Goal: Task Accomplishment & Management: Manage account settings

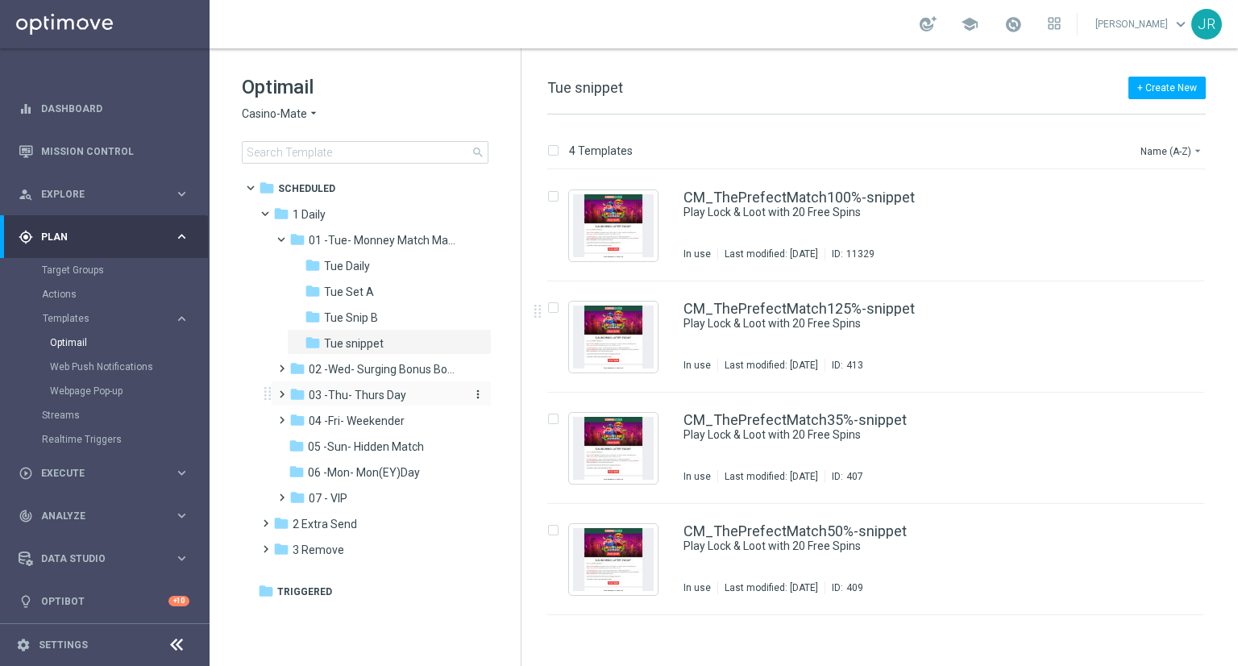
click at [396, 401] on div "folder 03 -Thu- Thurs Day" at bounding box center [375, 395] width 172 height 19
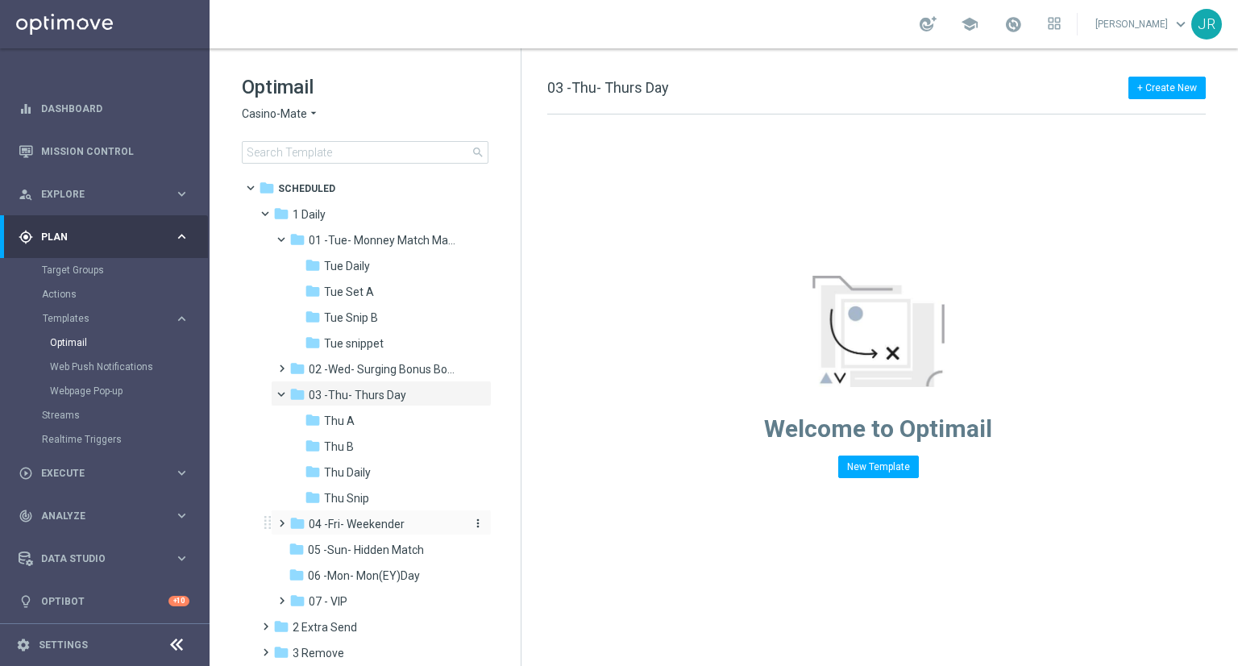
click at [368, 530] on span "04 -Fri- Weekender" at bounding box center [357, 524] width 96 height 15
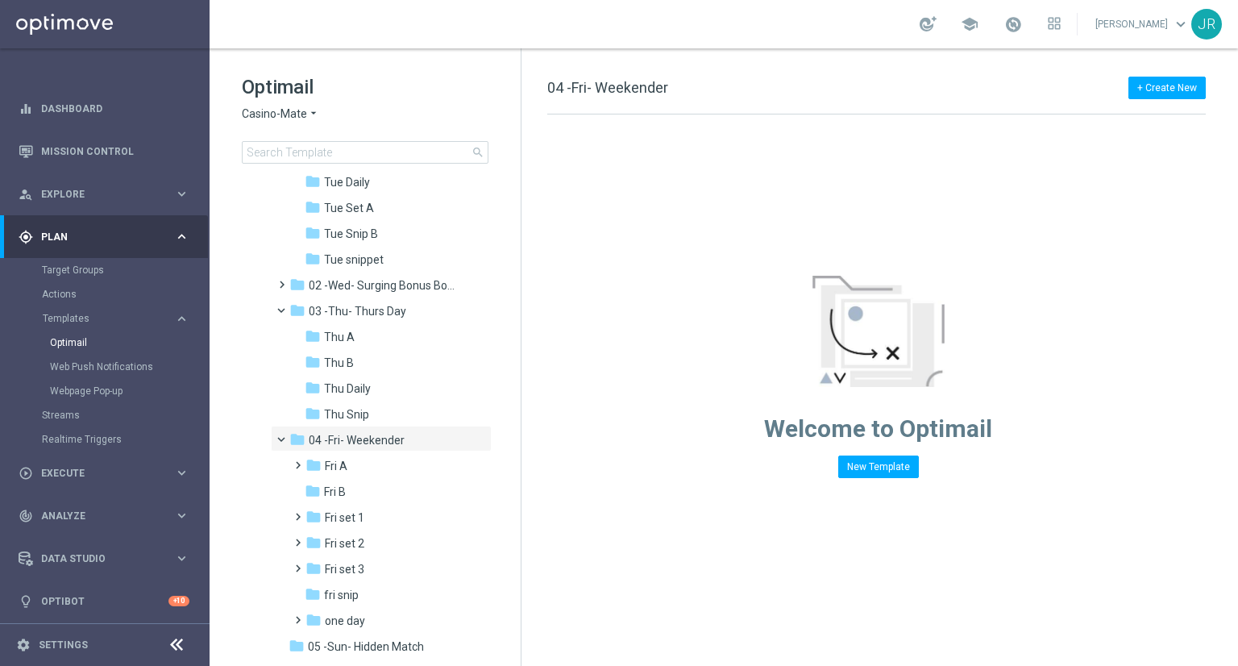
scroll to position [224, 0]
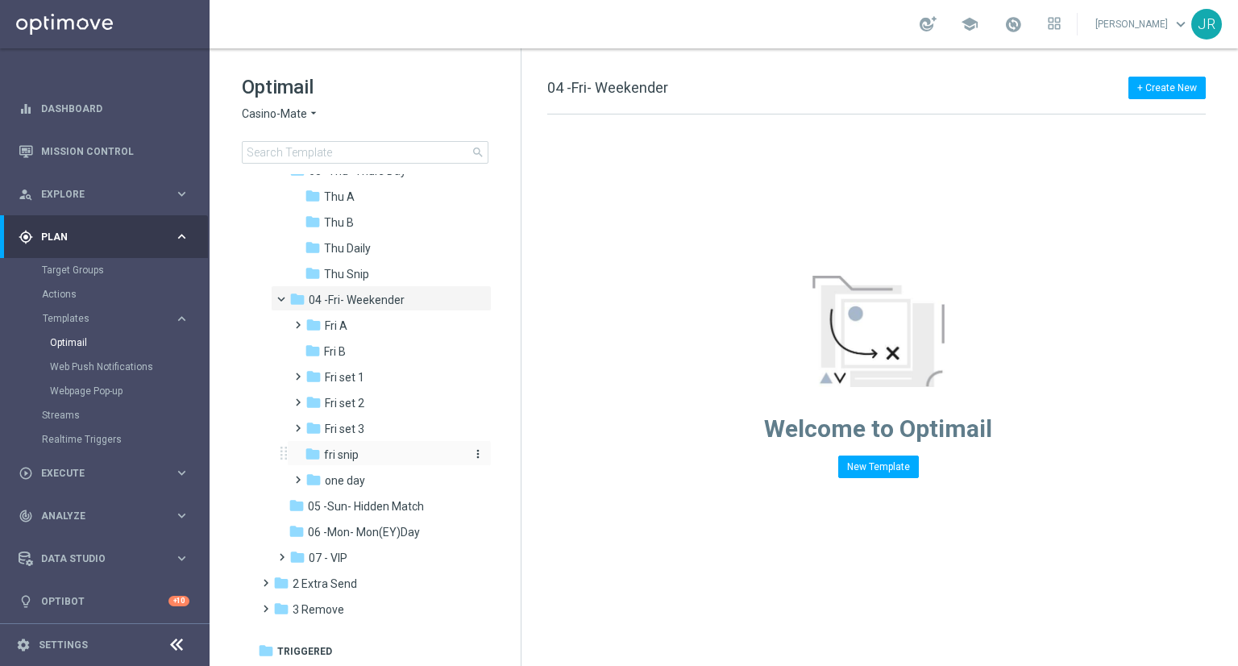
click at [338, 453] on span "fri snip" at bounding box center [341, 454] width 35 height 15
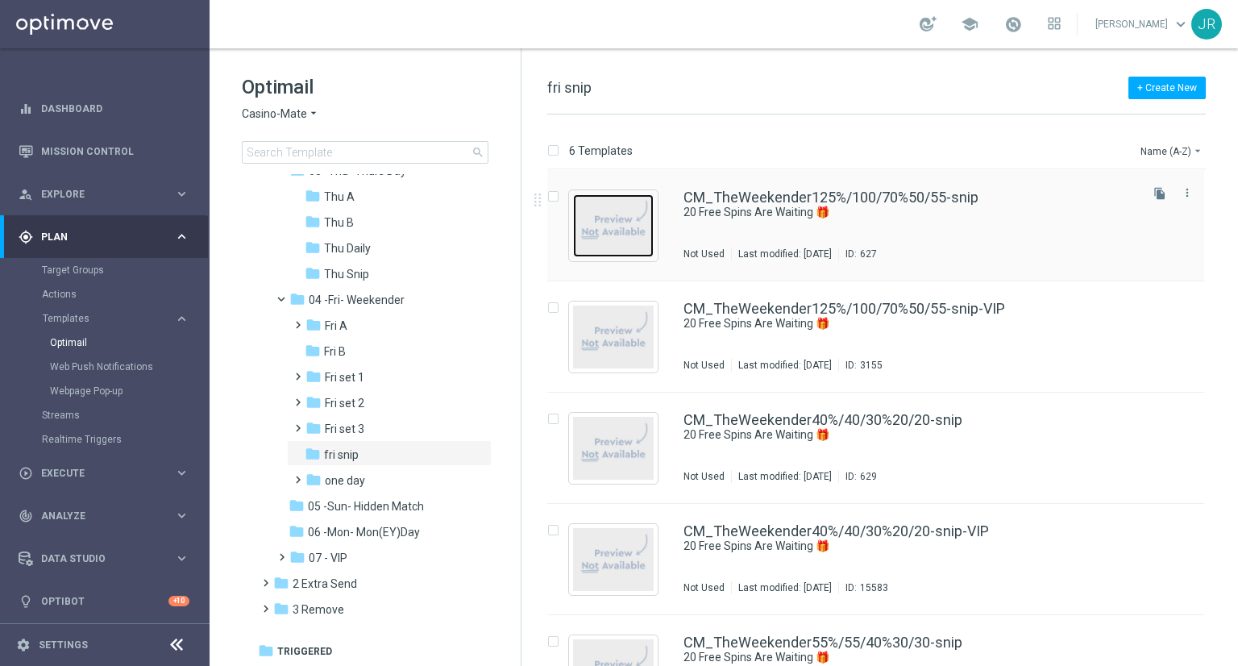
click at [643, 240] on img "Press SPACE to select this row." at bounding box center [613, 225] width 81 height 63
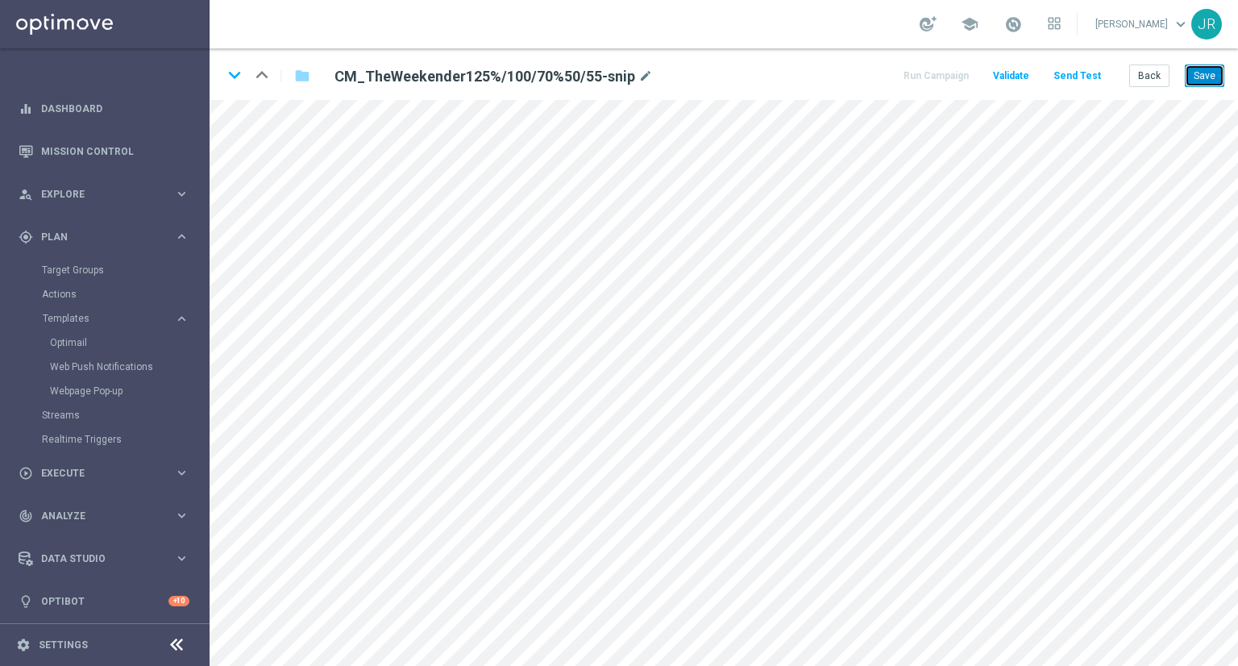
click at [1206, 77] on button "Save" at bounding box center [1204, 75] width 39 height 23
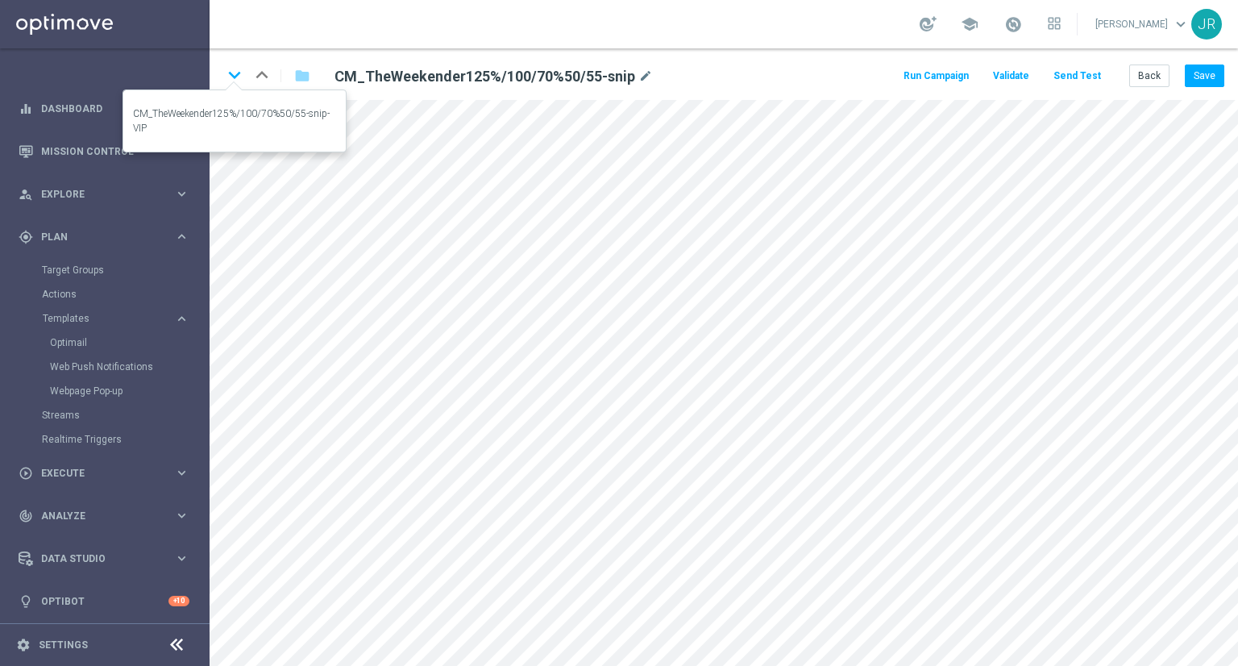
drag, startPoint x: 238, startPoint y: 71, endPoint x: 256, endPoint y: 100, distance: 34.4
click at [238, 71] on icon "keyboard_arrow_down" at bounding box center [234, 75] width 24 height 24
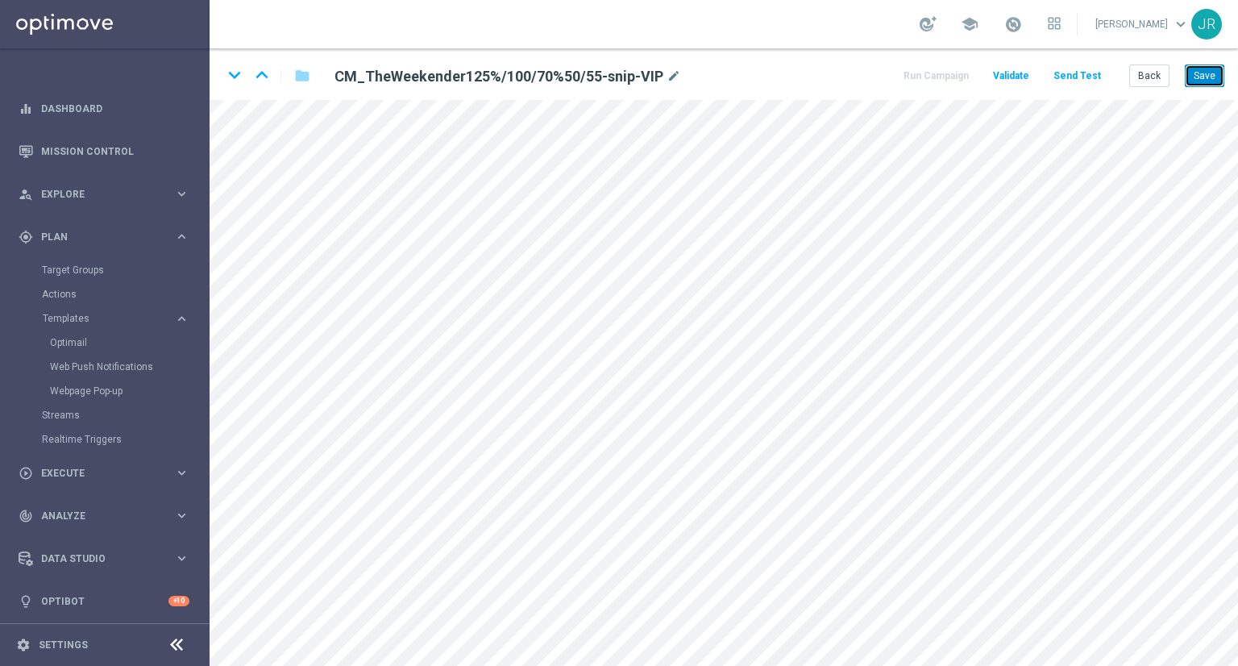
click at [1215, 77] on button "Save" at bounding box center [1204, 75] width 39 height 23
click at [232, 68] on icon "keyboard_arrow_down" at bounding box center [234, 75] width 24 height 24
click at [1209, 67] on button "Save" at bounding box center [1204, 75] width 39 height 23
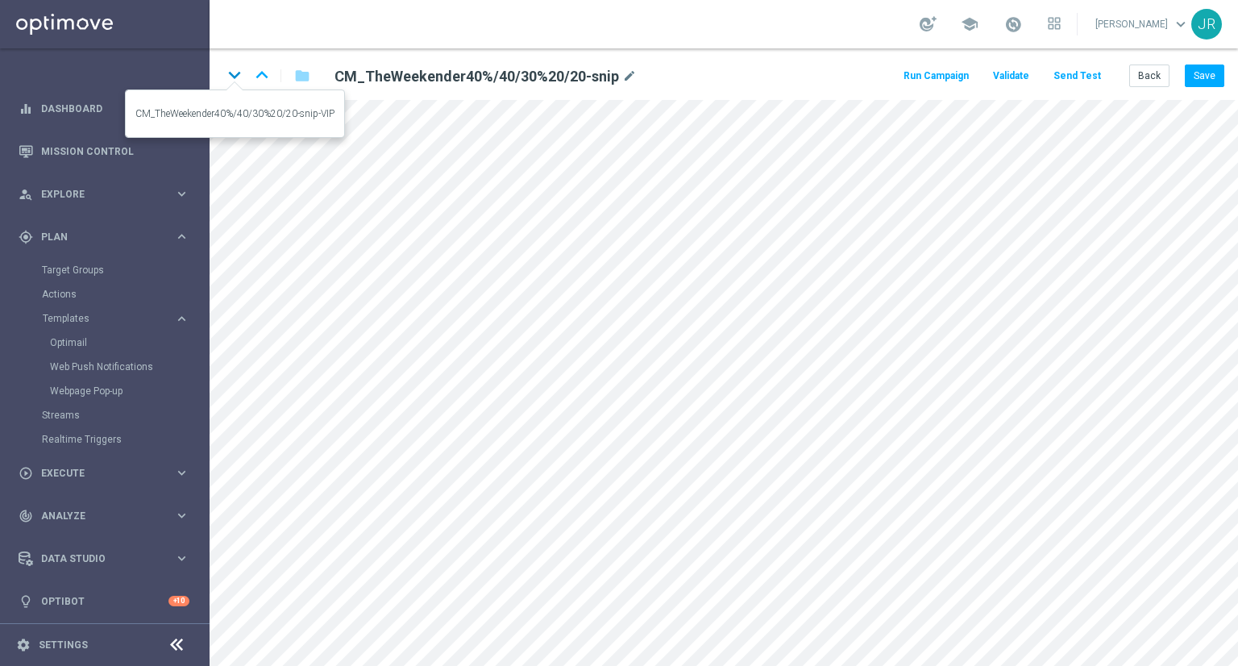
click at [228, 73] on icon "keyboard_arrow_down" at bounding box center [234, 75] width 24 height 24
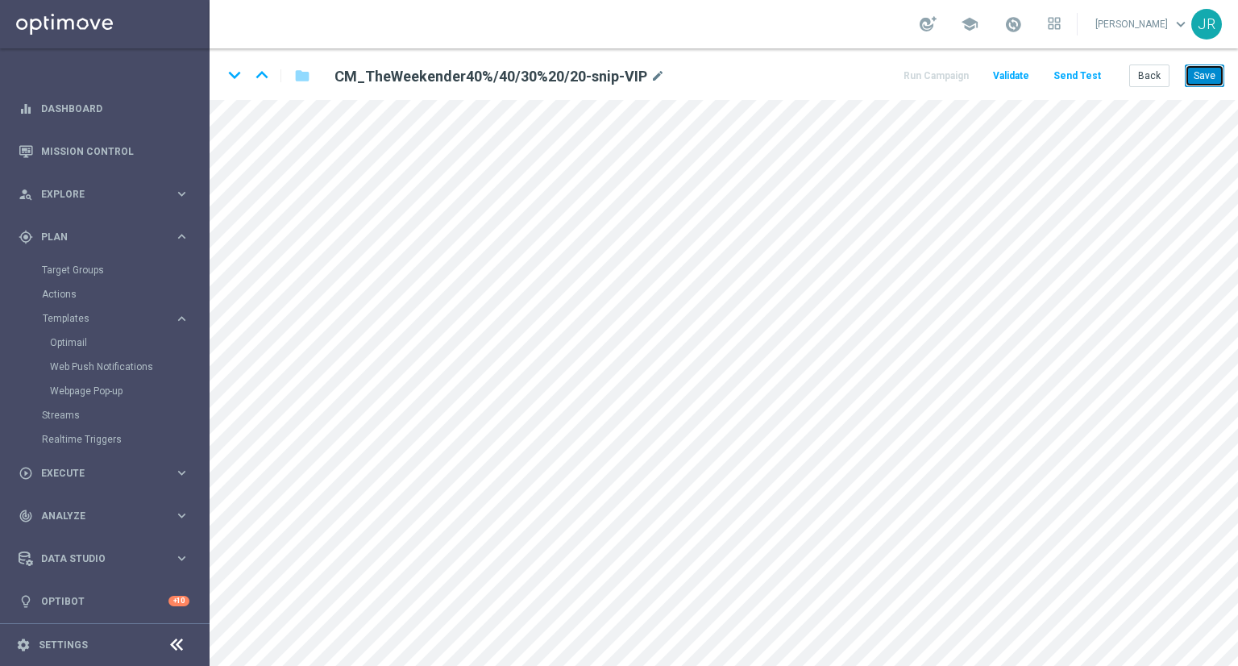
drag, startPoint x: 1203, startPoint y: 69, endPoint x: 1202, endPoint y: 98, distance: 29.0
click at [1204, 71] on button "Save" at bounding box center [1204, 75] width 39 height 23
drag, startPoint x: 230, startPoint y: 80, endPoint x: 236, endPoint y: 85, distance: 8.6
click at [229, 80] on icon "keyboard_arrow_down" at bounding box center [234, 75] width 24 height 24
click at [1214, 74] on button "Save" at bounding box center [1204, 75] width 39 height 23
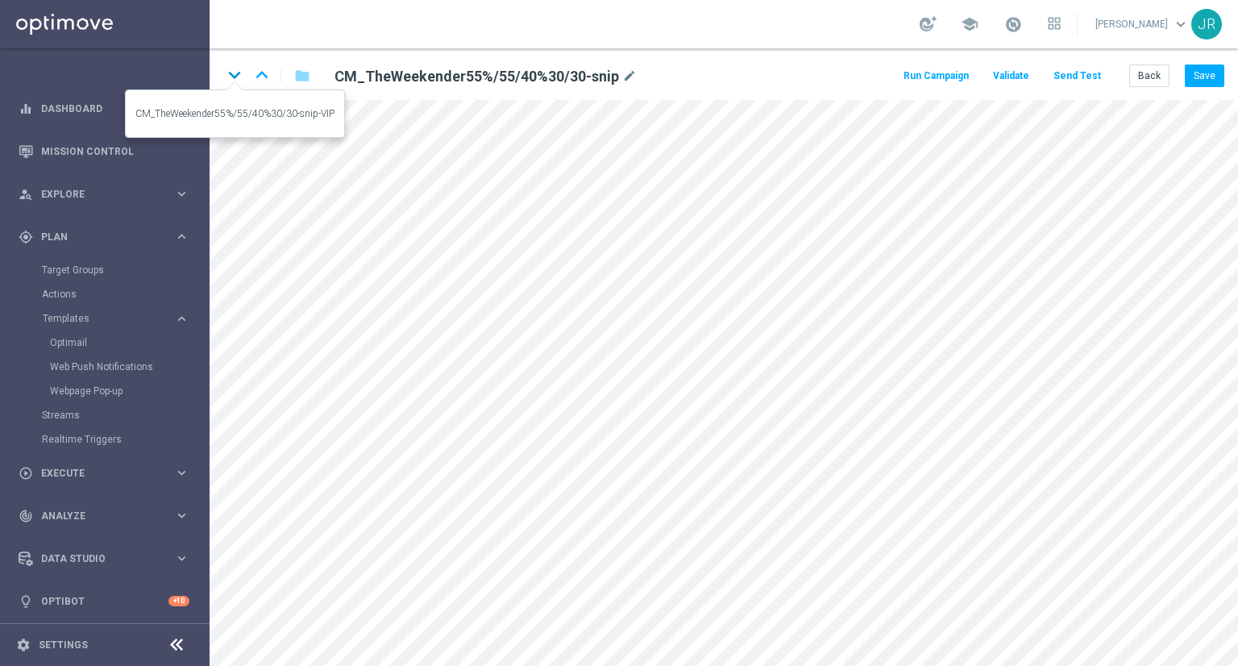
click at [230, 81] on icon "keyboard_arrow_down" at bounding box center [234, 75] width 24 height 24
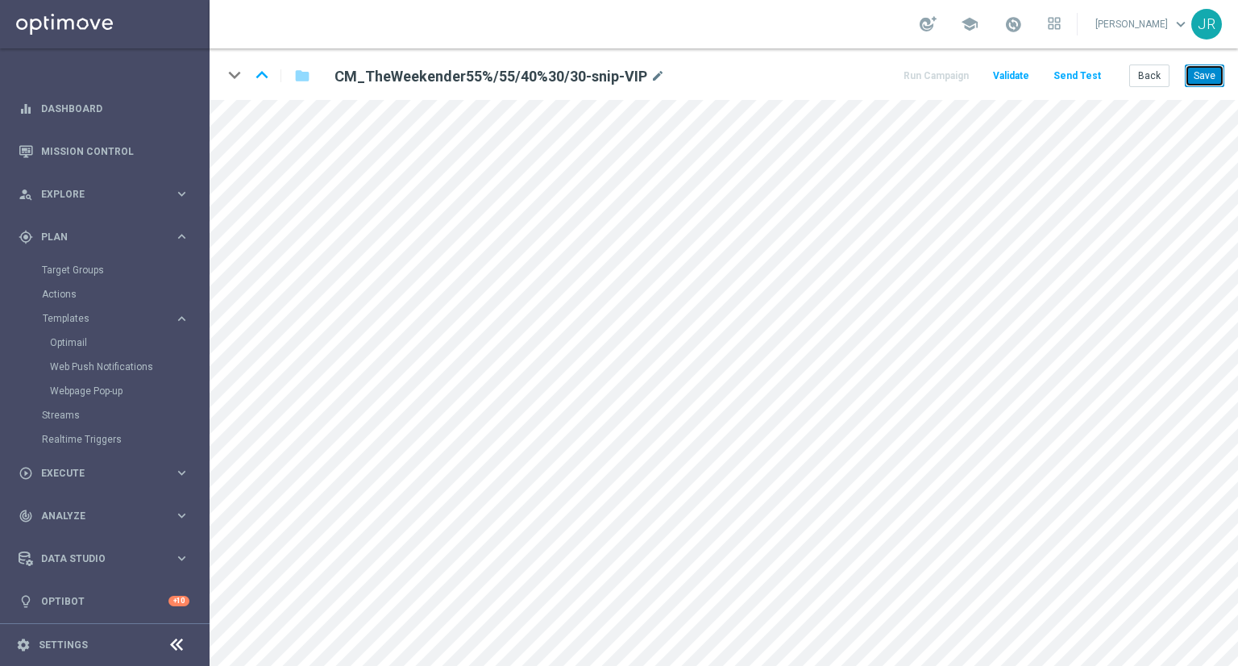
click at [1220, 66] on button "Save" at bounding box center [1204, 75] width 39 height 23
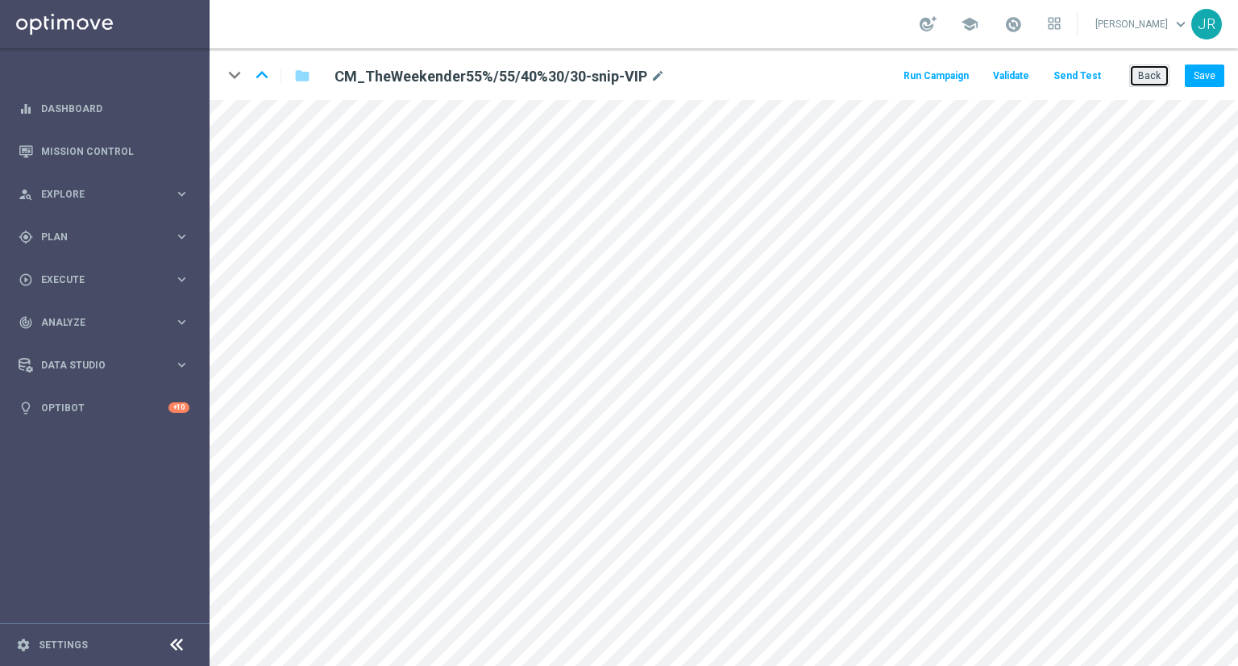
click at [1160, 73] on button "Back" at bounding box center [1149, 75] width 40 height 23
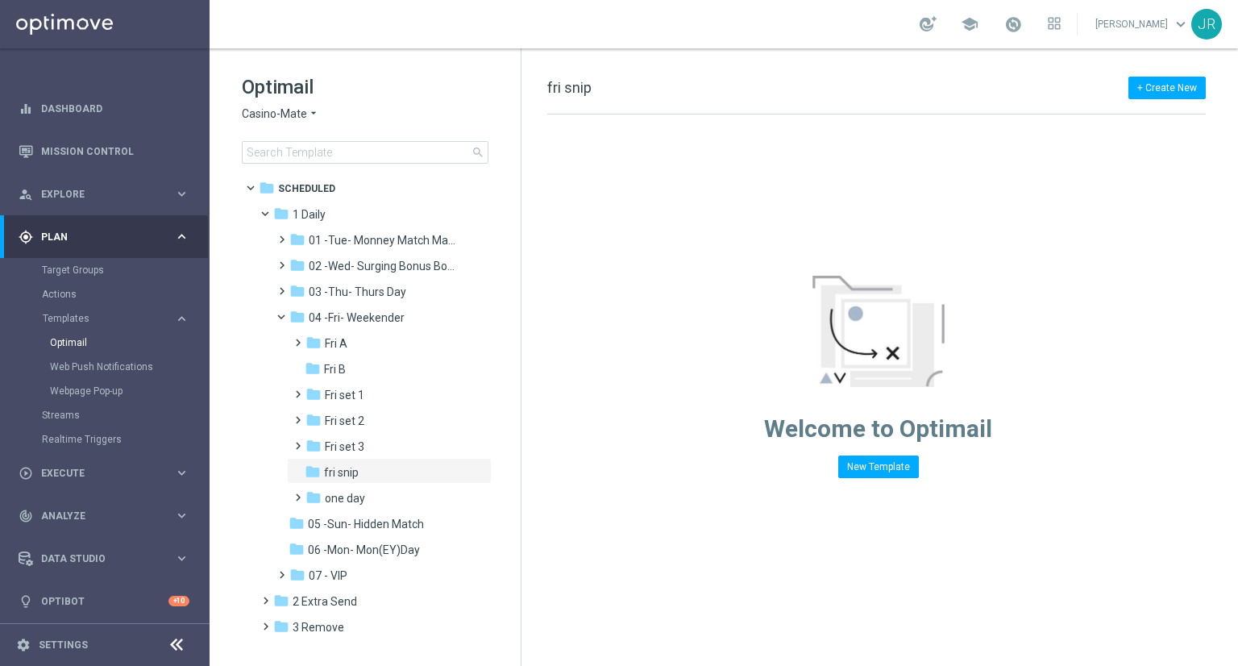
click at [289, 109] on span "Casino-Mate" at bounding box center [274, 113] width 65 height 15
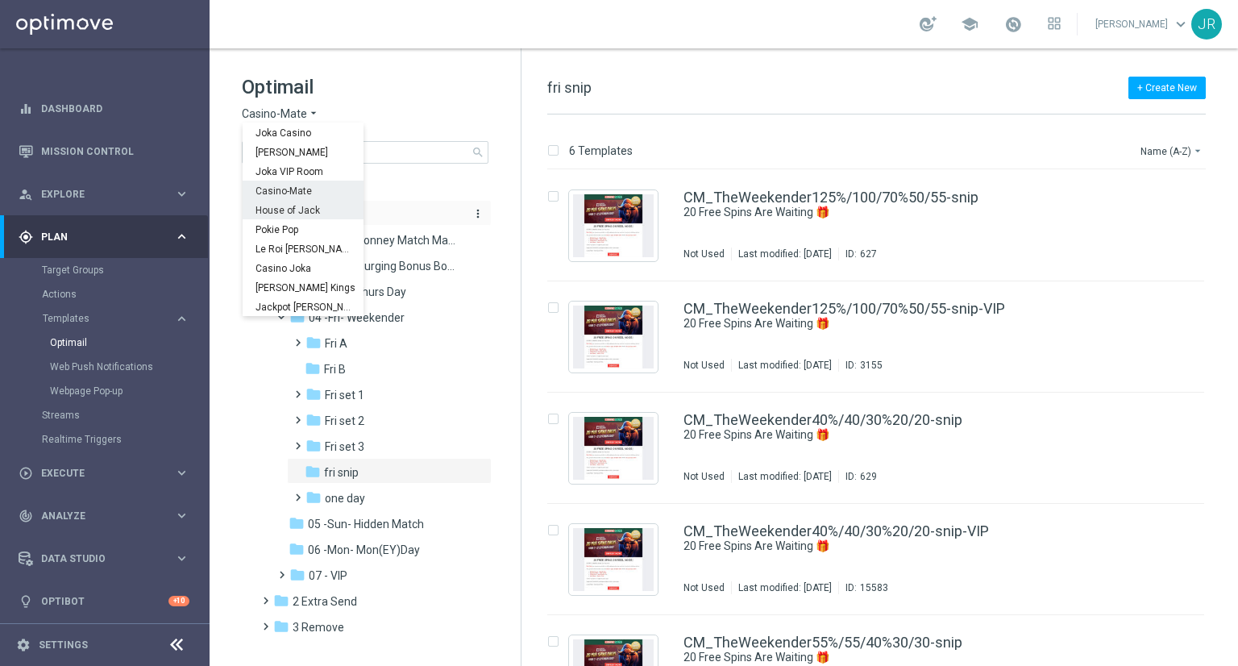
click at [0, 0] on span "House of Jack" at bounding box center [0, 0] width 0 height 0
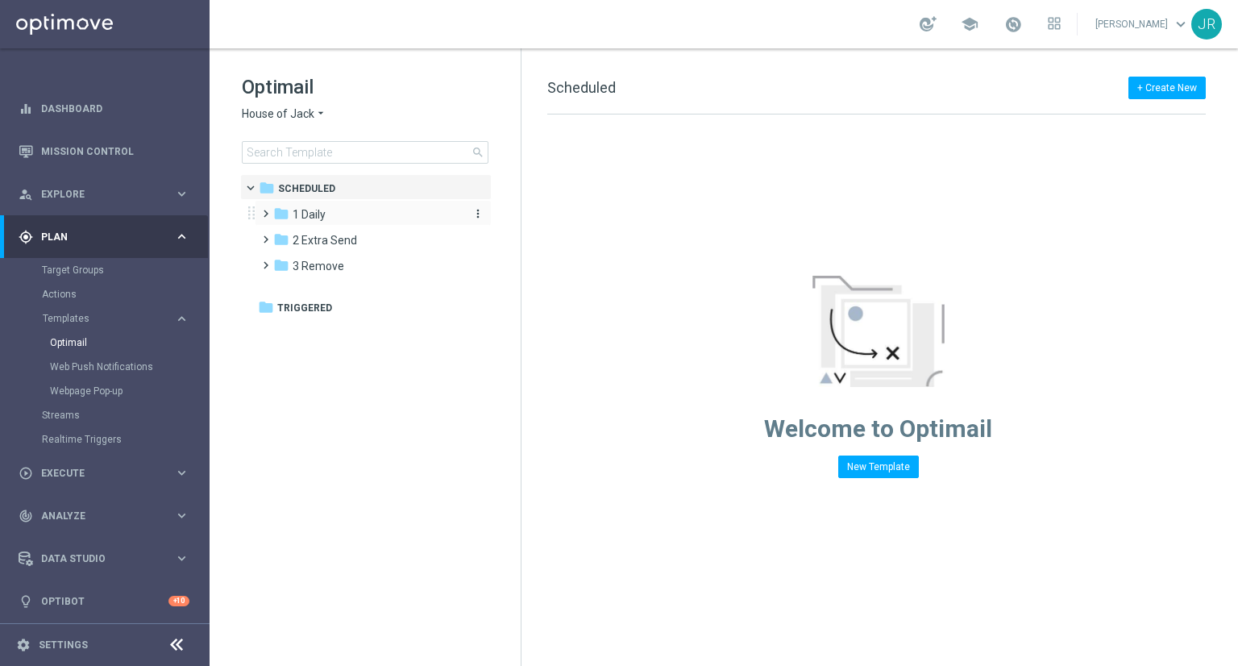
click at [312, 212] on span "1 Daily" at bounding box center [309, 214] width 33 height 15
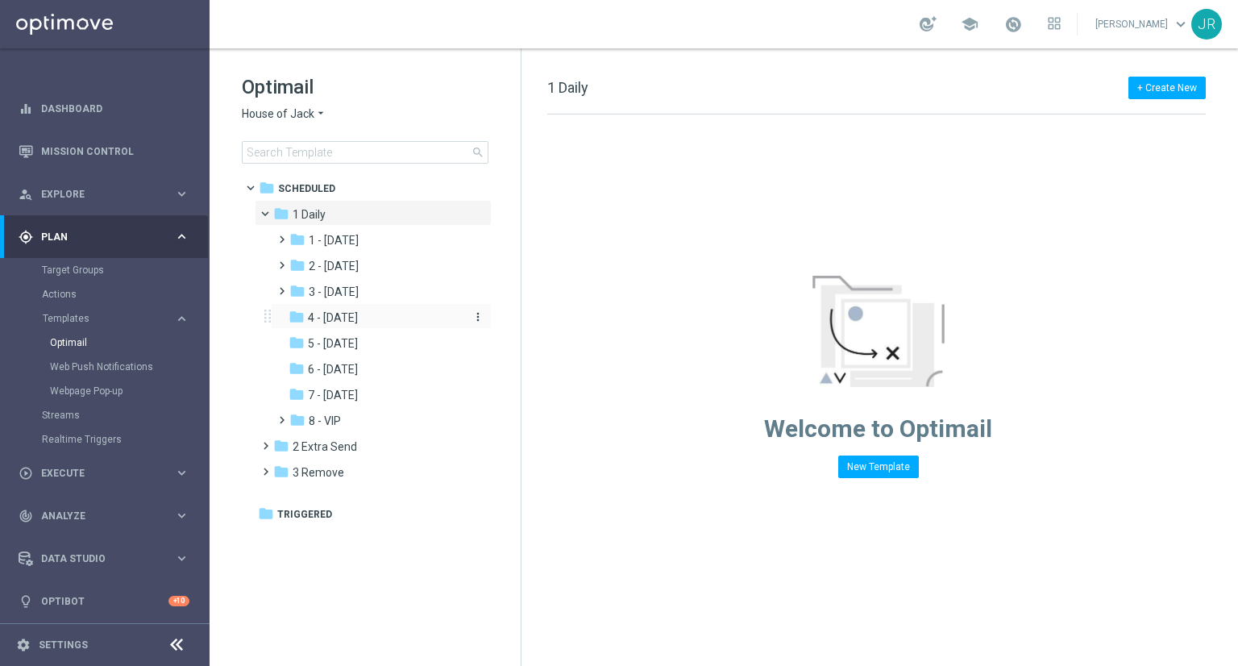
click at [347, 323] on span "4 - [DATE]" at bounding box center [333, 317] width 50 height 15
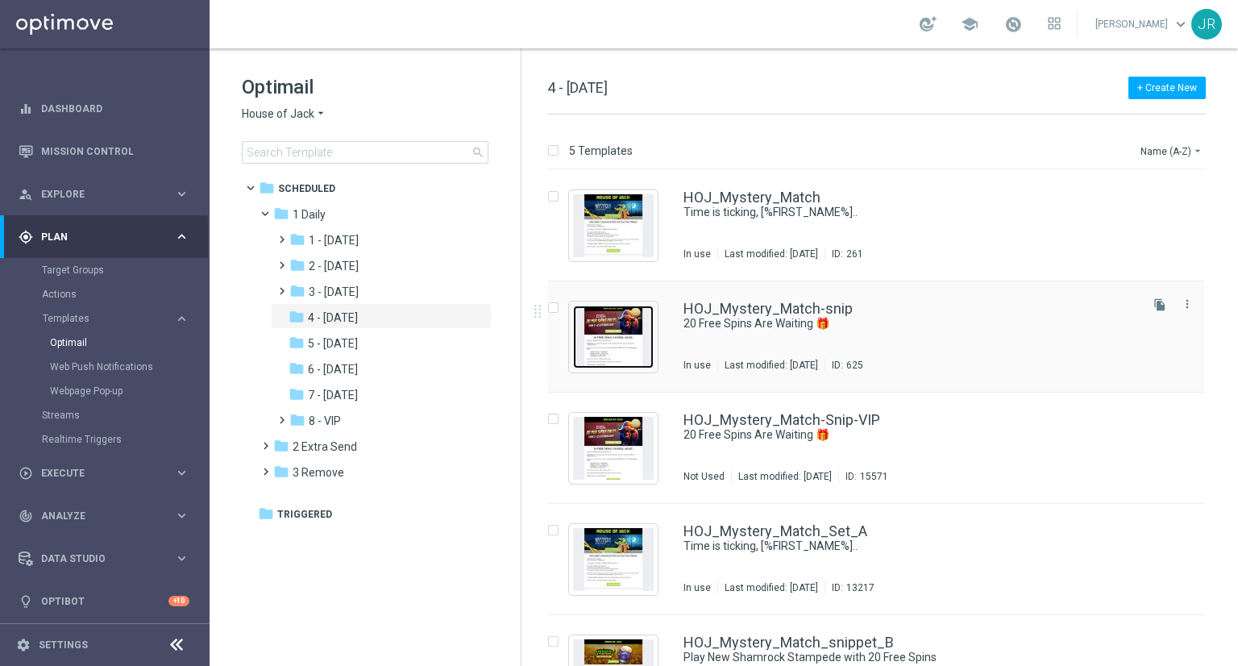
click at [624, 334] on img "Press SPACE to select this row." at bounding box center [613, 336] width 81 height 63
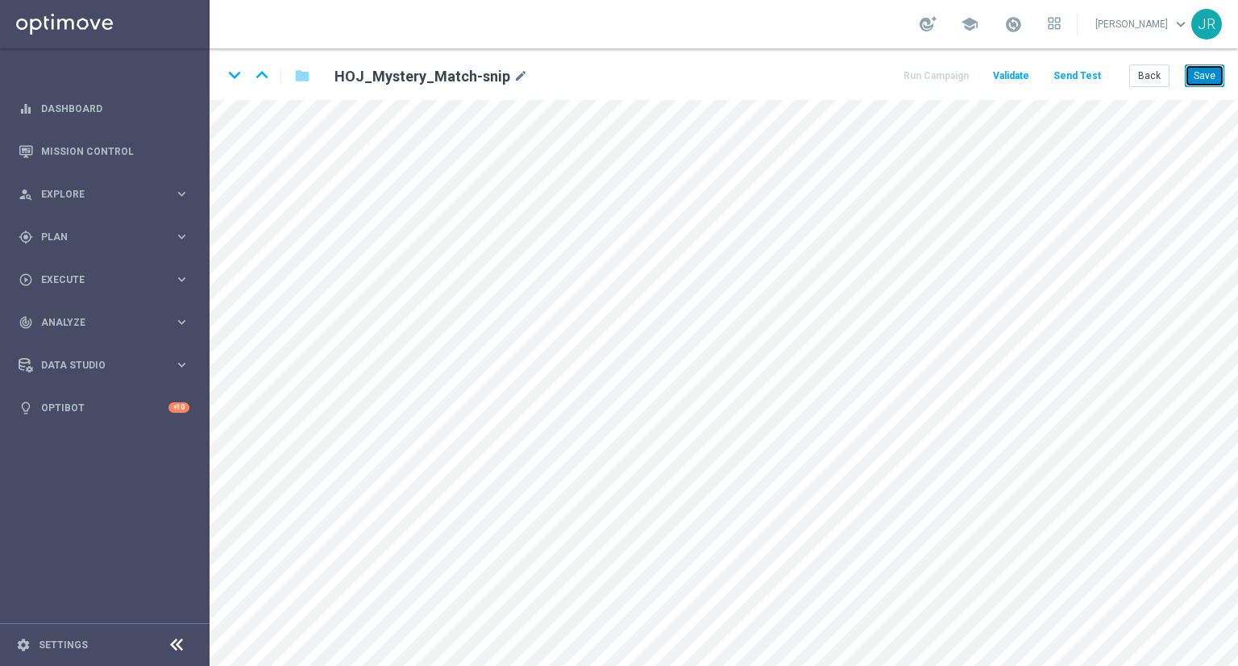
click at [1201, 67] on button "Save" at bounding box center [1204, 75] width 39 height 23
click at [1211, 77] on button "Save" at bounding box center [1204, 75] width 39 height 23
click at [230, 72] on icon "keyboard_arrow_down" at bounding box center [234, 75] width 24 height 24
click at [1196, 77] on button "Save" at bounding box center [1204, 75] width 39 height 23
click at [1203, 81] on button "Save" at bounding box center [1204, 75] width 39 height 23
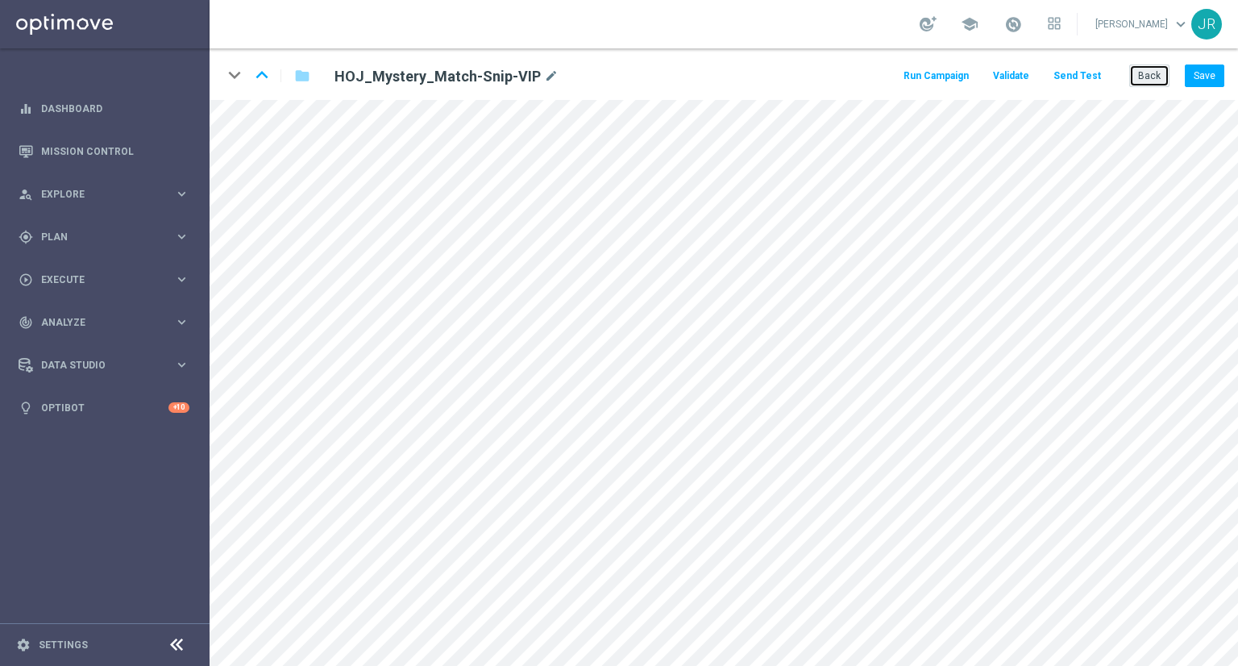
click at [1151, 79] on button "Back" at bounding box center [1149, 75] width 40 height 23
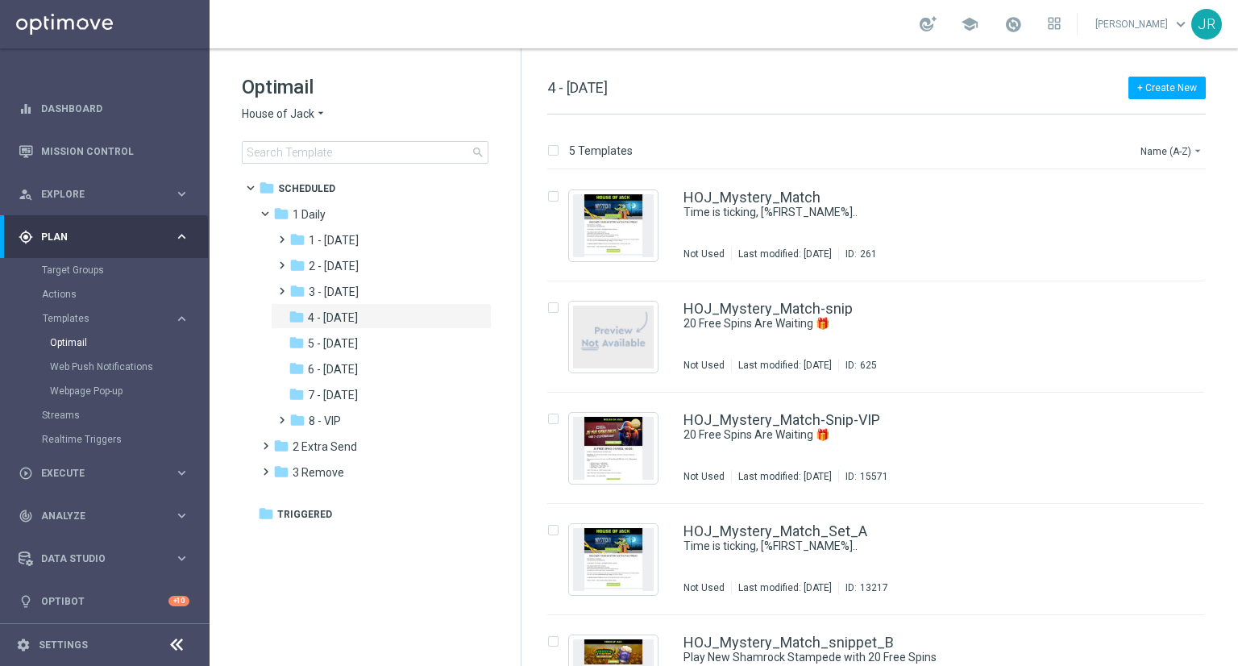
click at [250, 114] on span "House of Jack" at bounding box center [278, 113] width 73 height 15
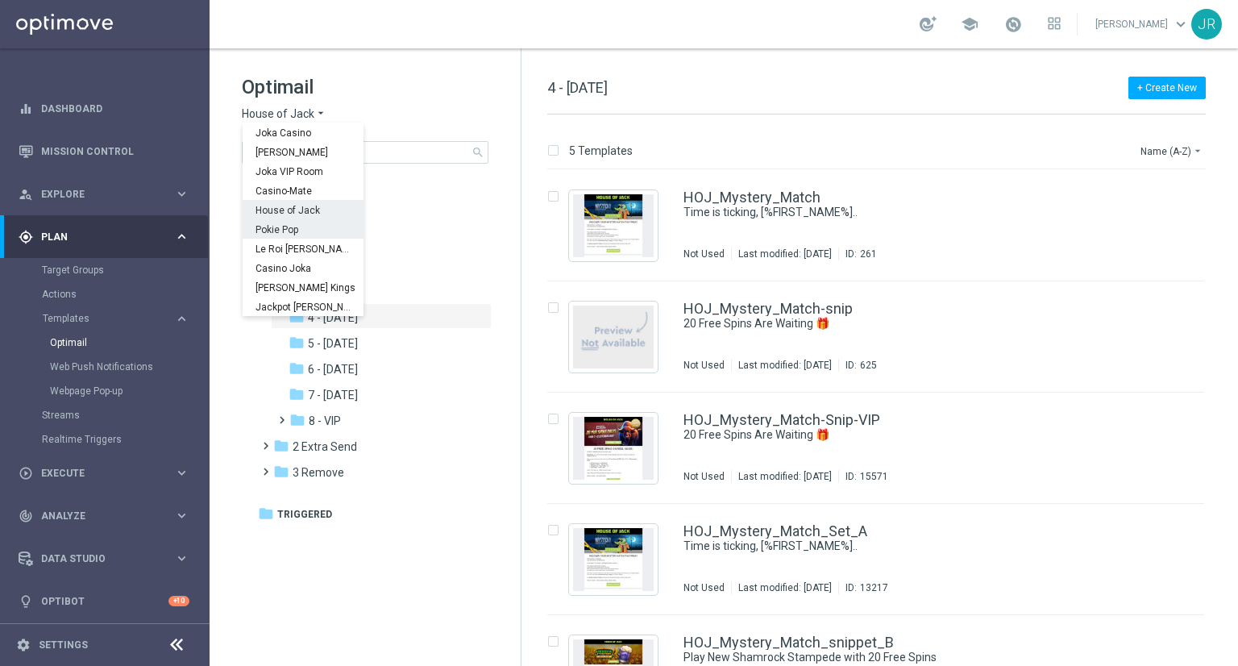
click at [319, 228] on div "Pokie Pop" at bounding box center [303, 228] width 121 height 19
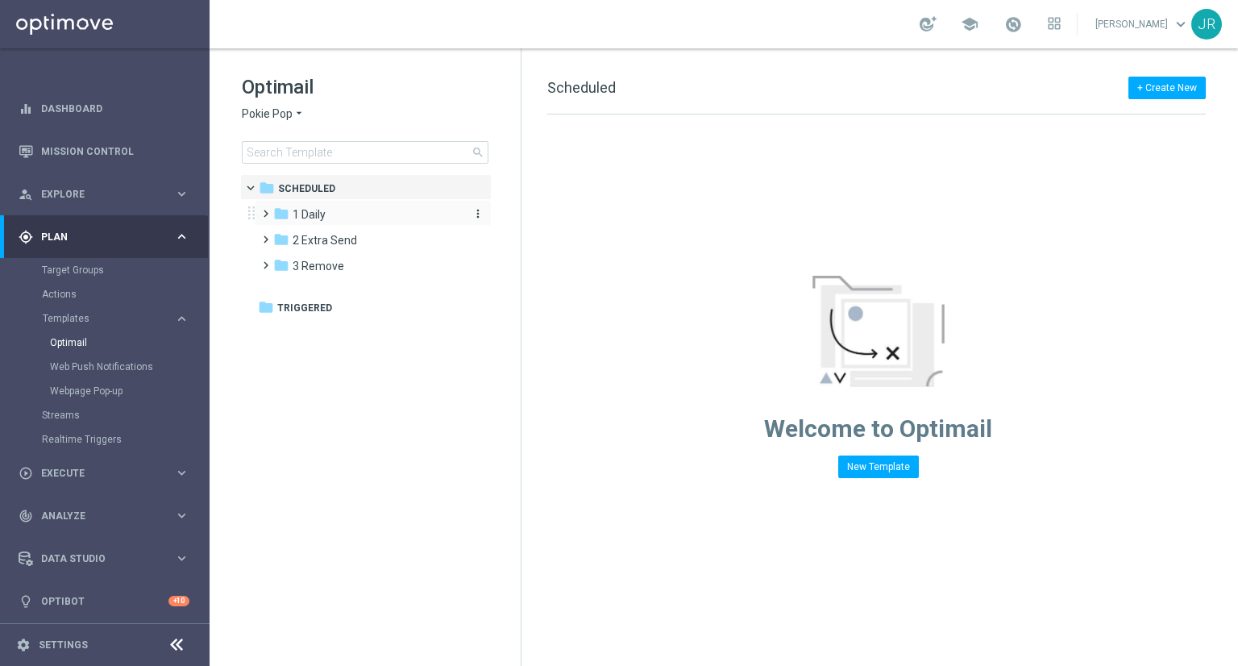
click at [322, 217] on span "1 Daily" at bounding box center [309, 214] width 33 height 15
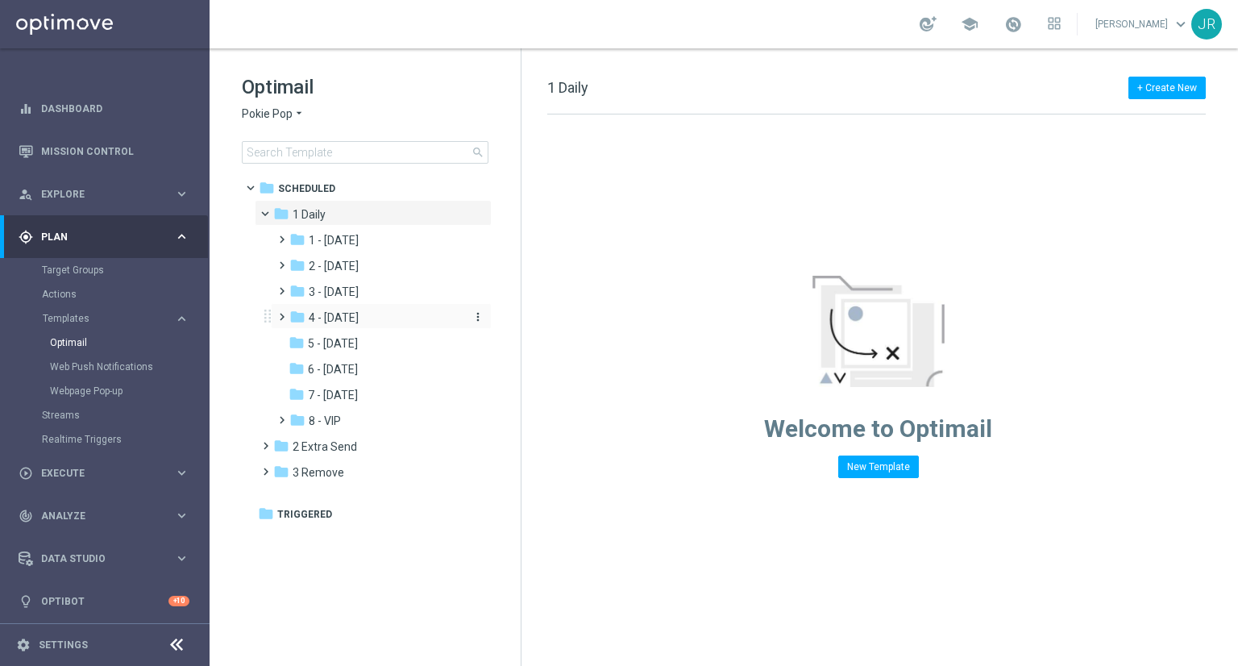
click at [347, 323] on span "4 - [DATE]" at bounding box center [334, 317] width 50 height 15
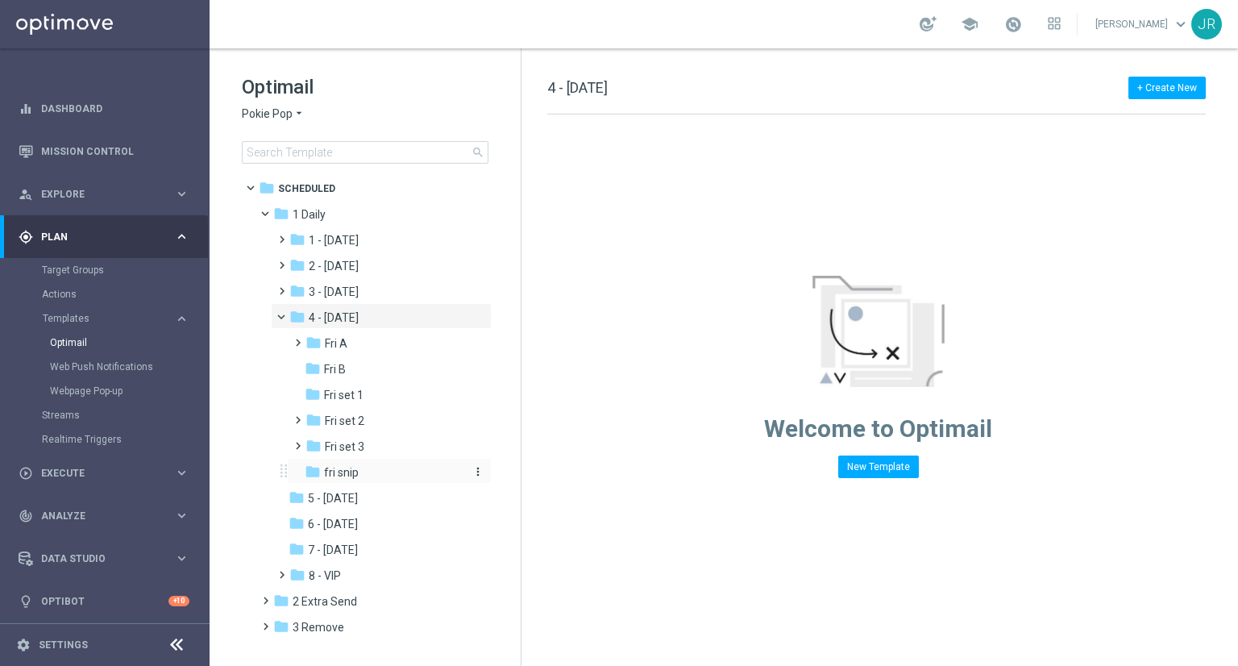
click at [344, 472] on span "fri snip" at bounding box center [341, 472] width 35 height 15
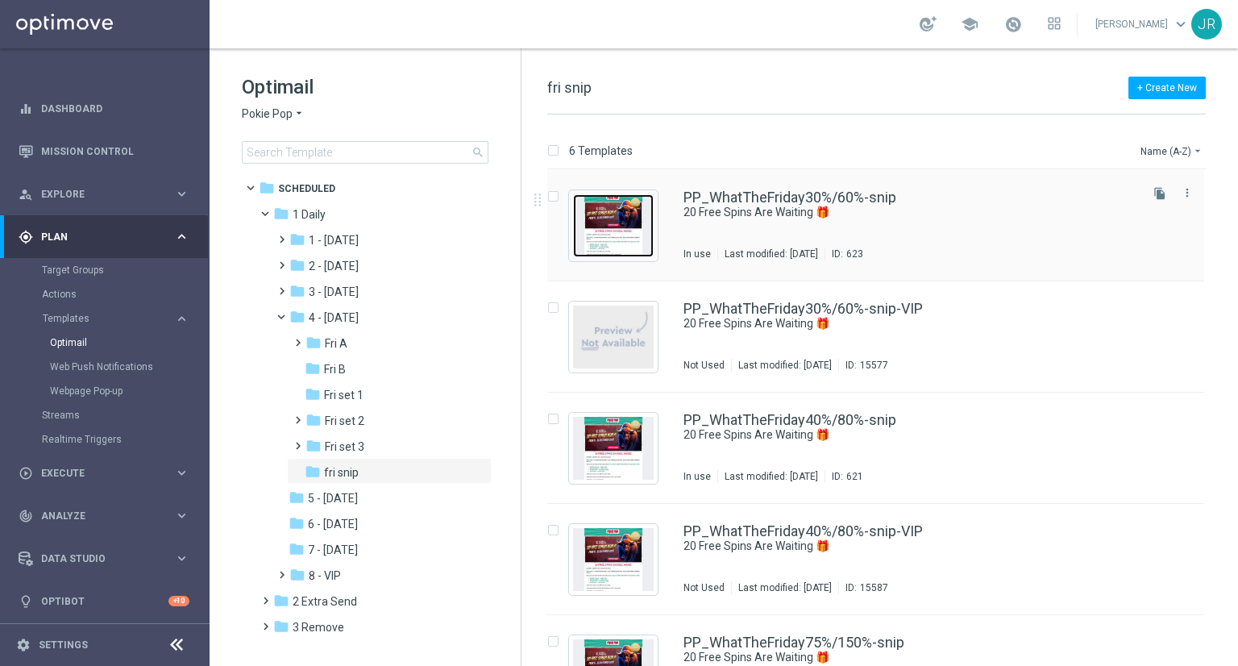
click at [621, 230] on img "Press SPACE to select this row." at bounding box center [613, 225] width 81 height 63
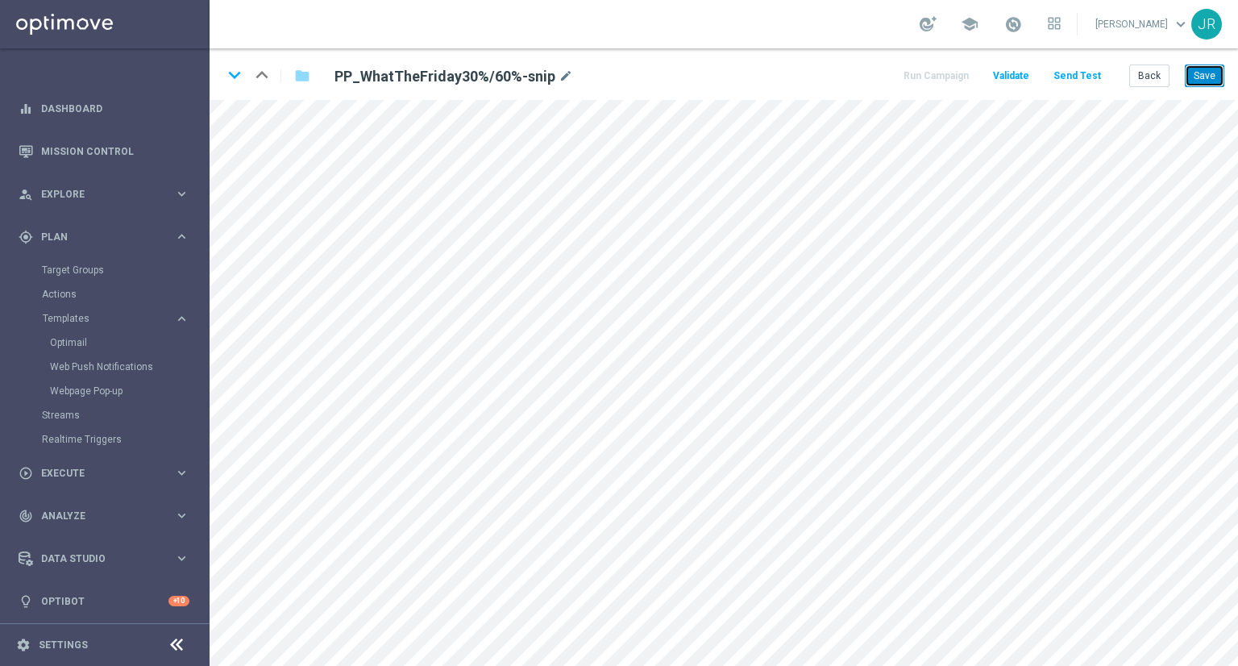
click at [1205, 81] on button "Save" at bounding box center [1204, 75] width 39 height 23
click at [229, 78] on icon "keyboard_arrow_down" at bounding box center [234, 75] width 24 height 24
click at [1209, 79] on button "Save" at bounding box center [1204, 75] width 39 height 23
click at [236, 74] on icon "keyboard_arrow_down" at bounding box center [234, 75] width 24 height 24
drag, startPoint x: 1209, startPoint y: 71, endPoint x: 1165, endPoint y: 85, distance: 46.4
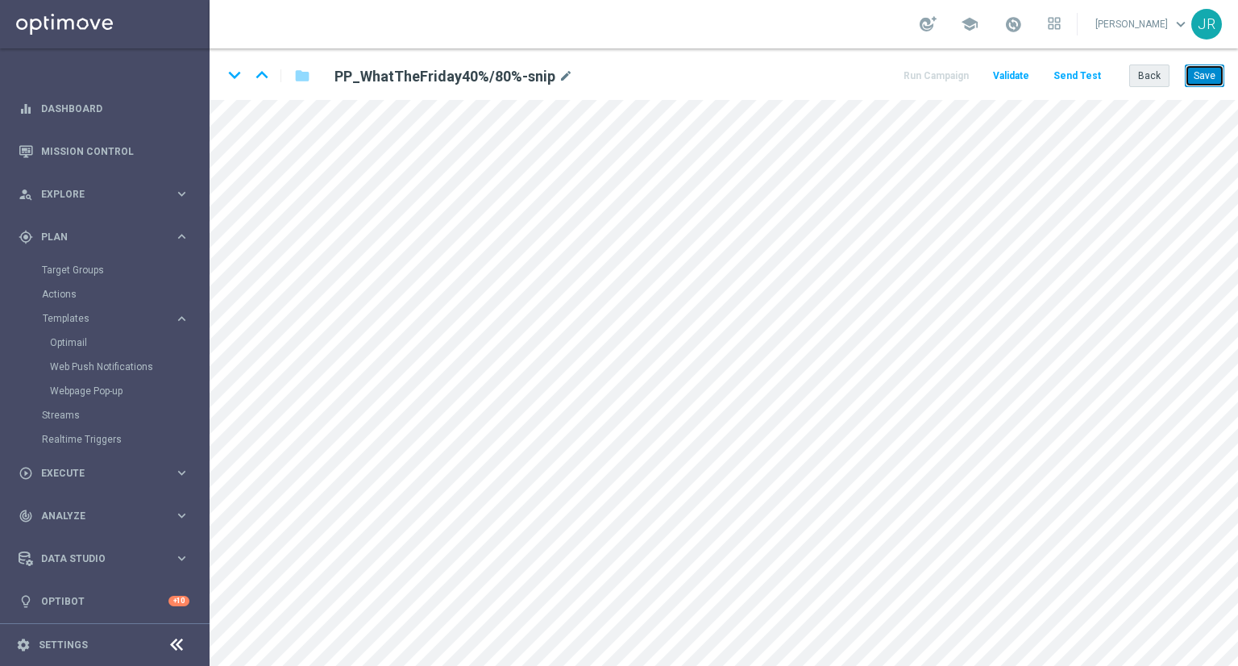
click at [1209, 71] on button "Save" at bounding box center [1204, 75] width 39 height 23
click at [1219, 84] on button "Save" at bounding box center [1204, 75] width 39 height 23
click at [230, 73] on icon "keyboard_arrow_down" at bounding box center [234, 75] width 24 height 24
click at [1206, 75] on button "Save" at bounding box center [1204, 75] width 39 height 23
click at [1198, 74] on button "Save" at bounding box center [1204, 75] width 39 height 23
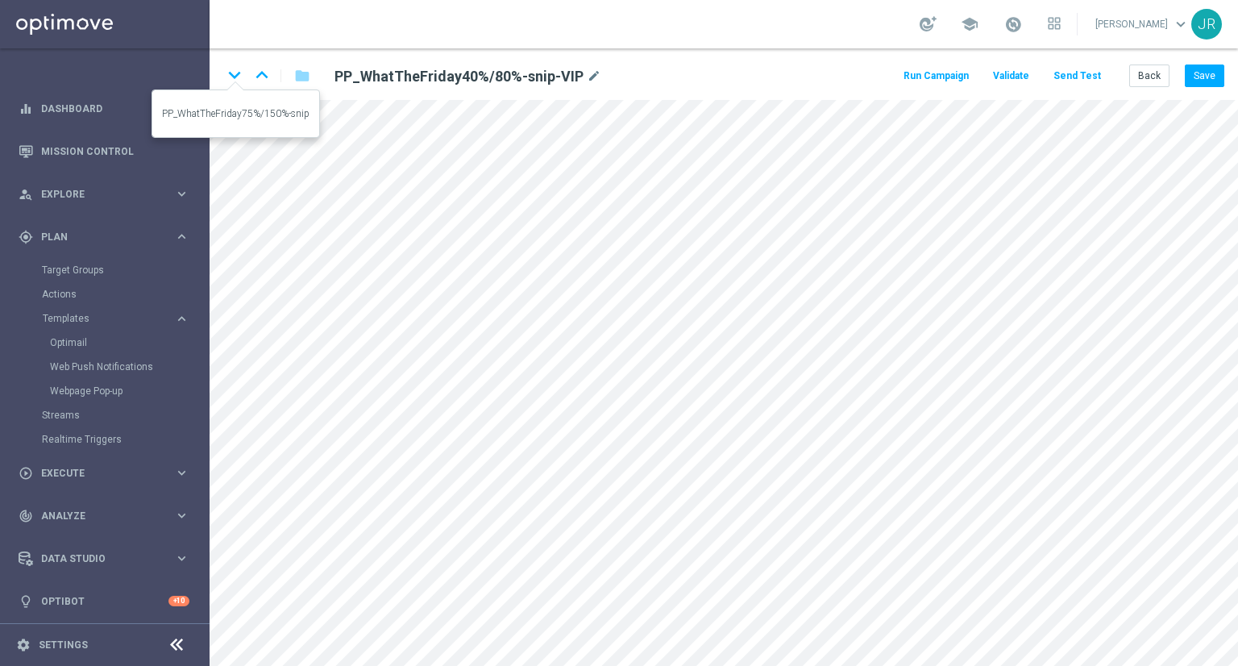
click at [237, 78] on icon "keyboard_arrow_down" at bounding box center [234, 75] width 24 height 24
click at [1204, 73] on button "Save" at bounding box center [1204, 75] width 39 height 23
click at [239, 76] on icon "keyboard_arrow_down" at bounding box center [234, 75] width 24 height 24
click at [1199, 80] on button "Save" at bounding box center [1204, 75] width 39 height 23
drag, startPoint x: 1211, startPoint y: 68, endPoint x: 1205, endPoint y: 81, distance: 14.4
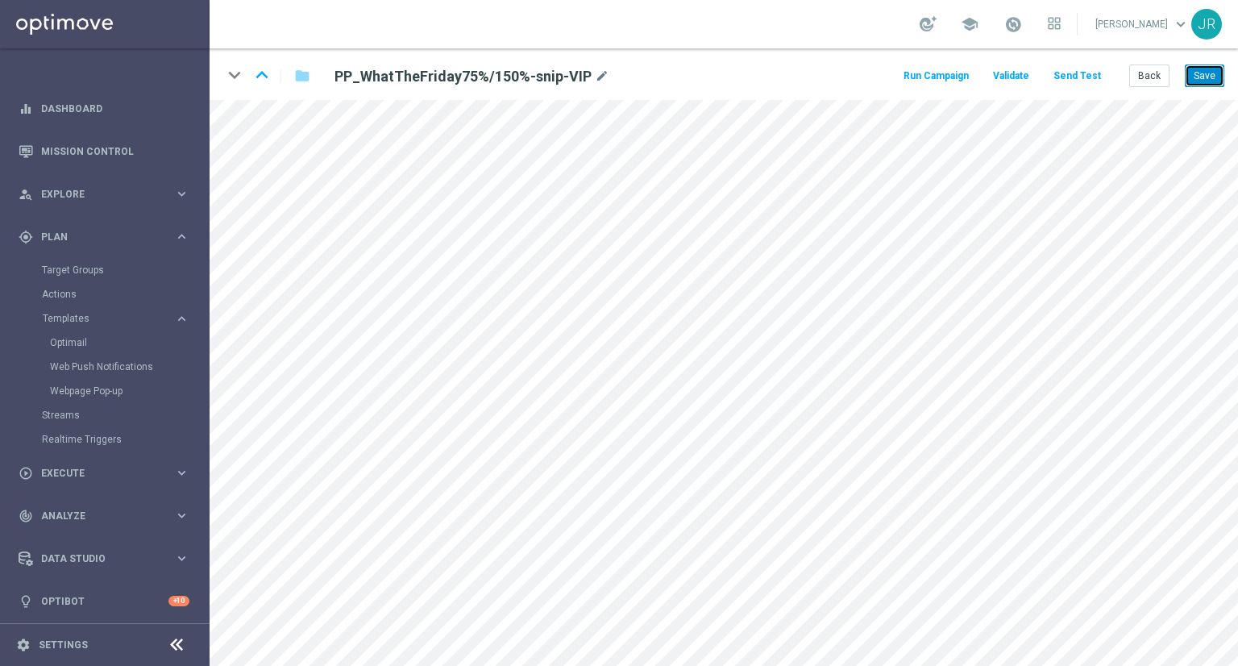
click at [1210, 68] on button "Save" at bounding box center [1204, 75] width 39 height 23
click at [1199, 69] on button "Save" at bounding box center [1204, 75] width 39 height 23
